Goal: Find specific page/section: Find specific page/section

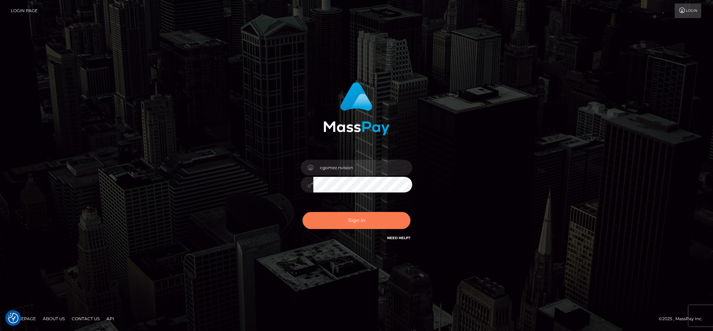
click at [347, 224] on button "Sign in" at bounding box center [357, 220] width 108 height 17
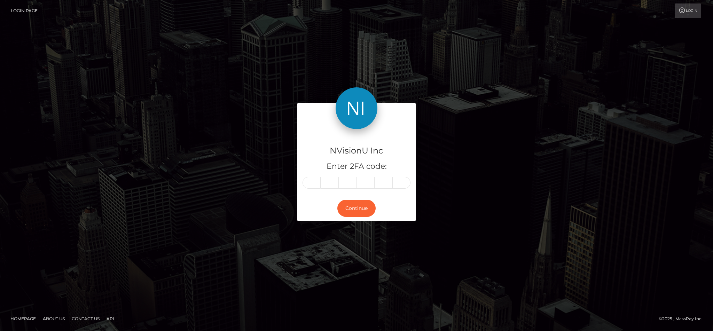
type input "6"
type input "7"
type input "9"
type input "6"
type input "3"
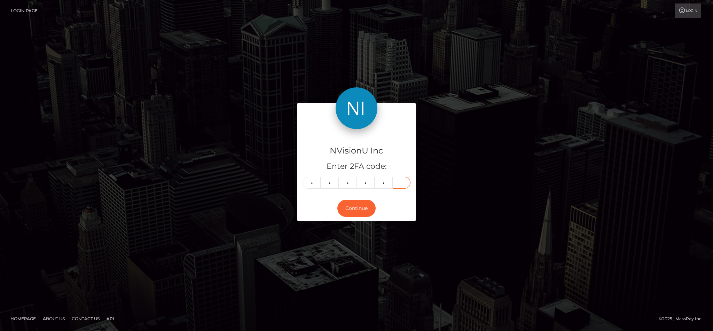
type input "9"
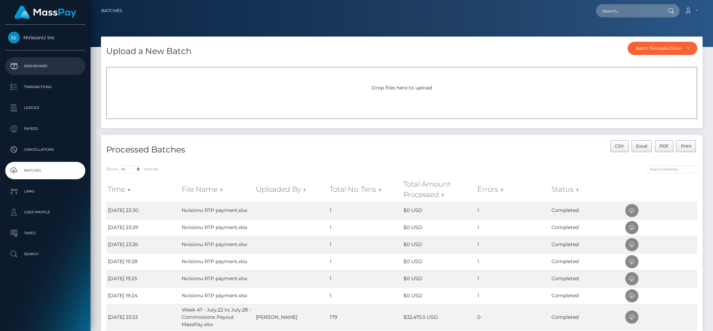
click at [50, 72] on link "Dashboard" at bounding box center [45, 65] width 80 height 17
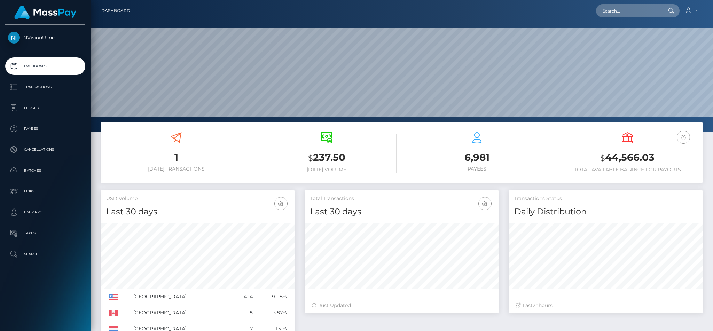
scroll to position [124, 193]
click at [373, 168] on h6 "[DATE] Volume" at bounding box center [327, 170] width 140 height 6
click at [28, 167] on p "Batches" at bounding box center [45, 170] width 75 height 10
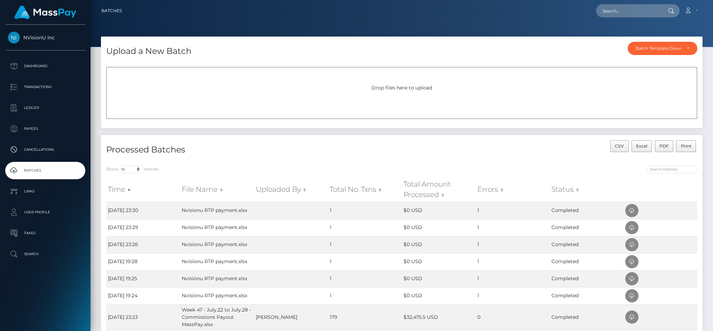
click at [242, 99] on div "Drop files here to upload" at bounding box center [401, 93] width 591 height 52
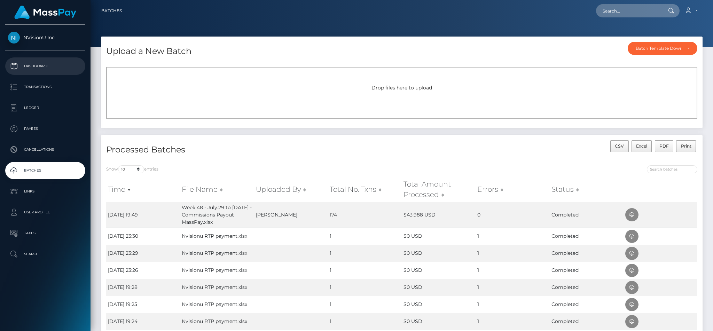
click at [35, 68] on p "Dashboard" at bounding box center [45, 66] width 75 height 10
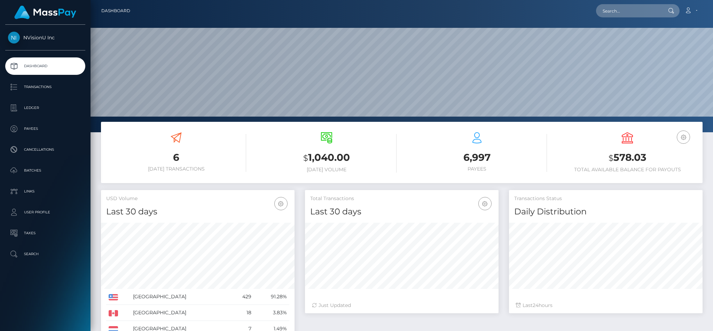
scroll to position [124, 193]
click at [620, 10] on input "text" at bounding box center [628, 10] width 65 height 13
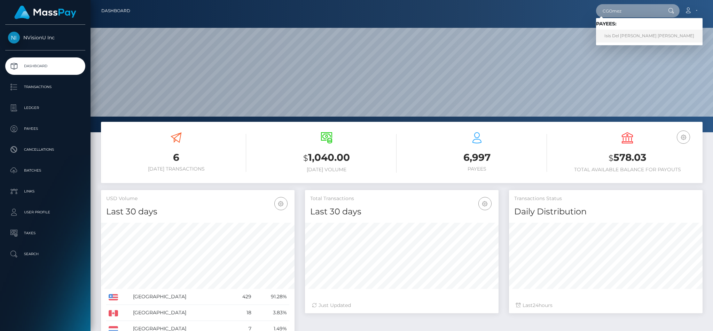
type input "CGOmez"
click at [612, 42] on link "Isis Del [PERSON_NAME] [PERSON_NAME]" at bounding box center [649, 36] width 107 height 13
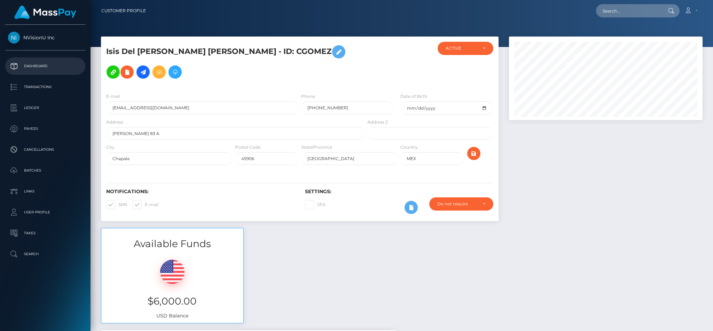
click at [40, 72] on link "Dashboard" at bounding box center [45, 65] width 80 height 17
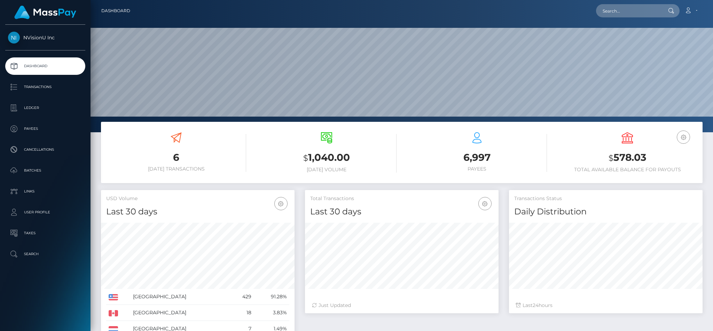
scroll to position [124, 193]
